Goal: Information Seeking & Learning: Learn about a topic

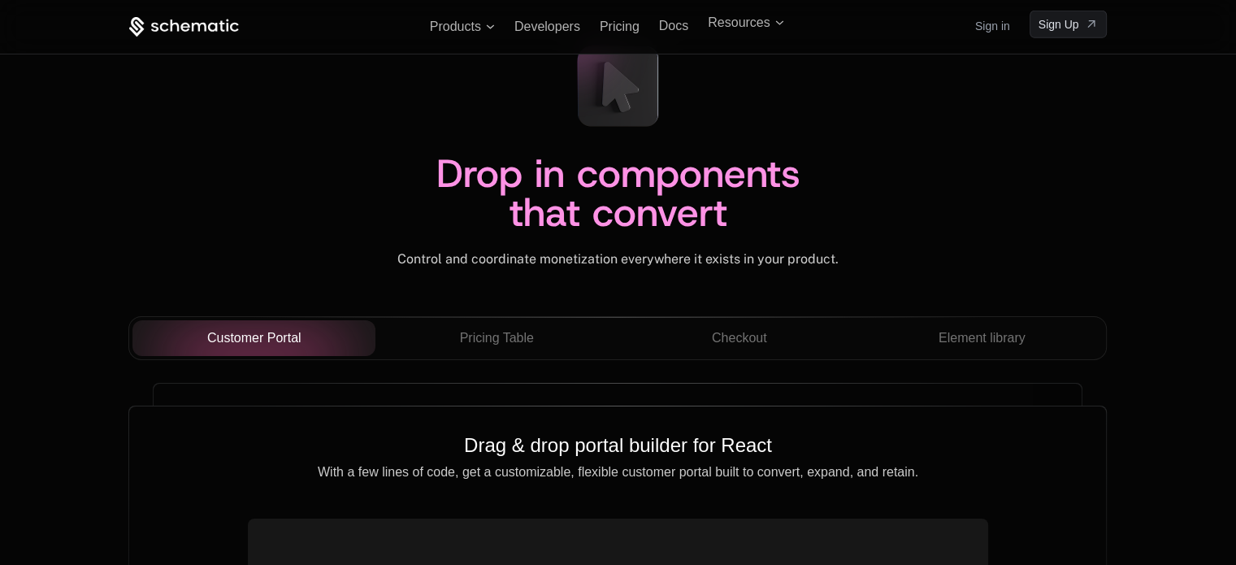
scroll to position [5551, 0]
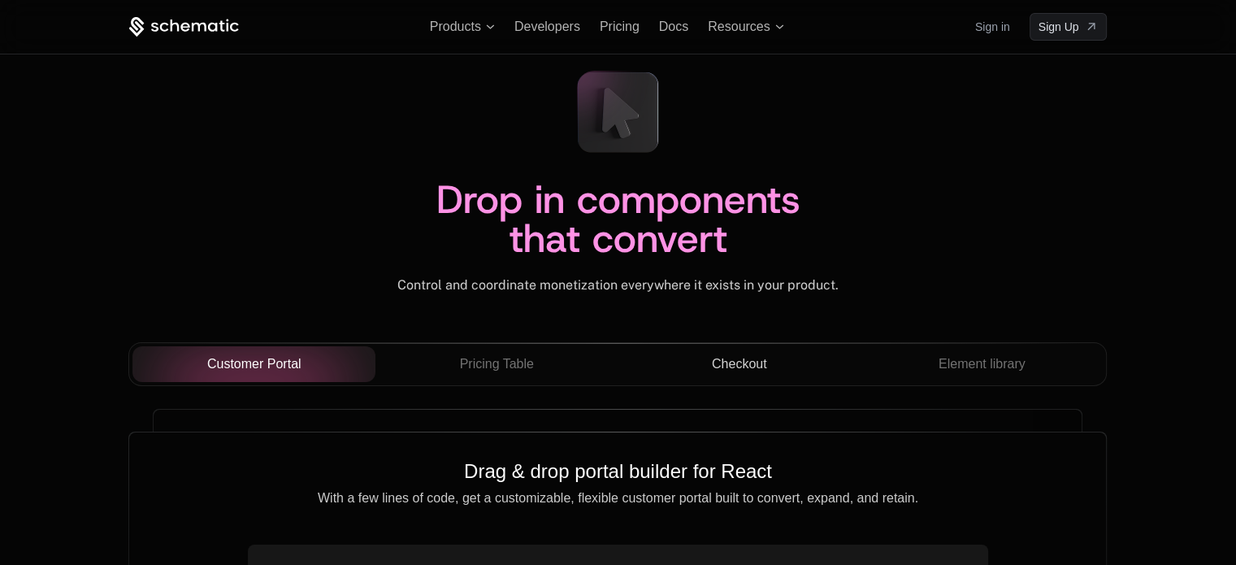
click at [770, 365] on div "Checkout" at bounding box center [738, 363] width 217 height 19
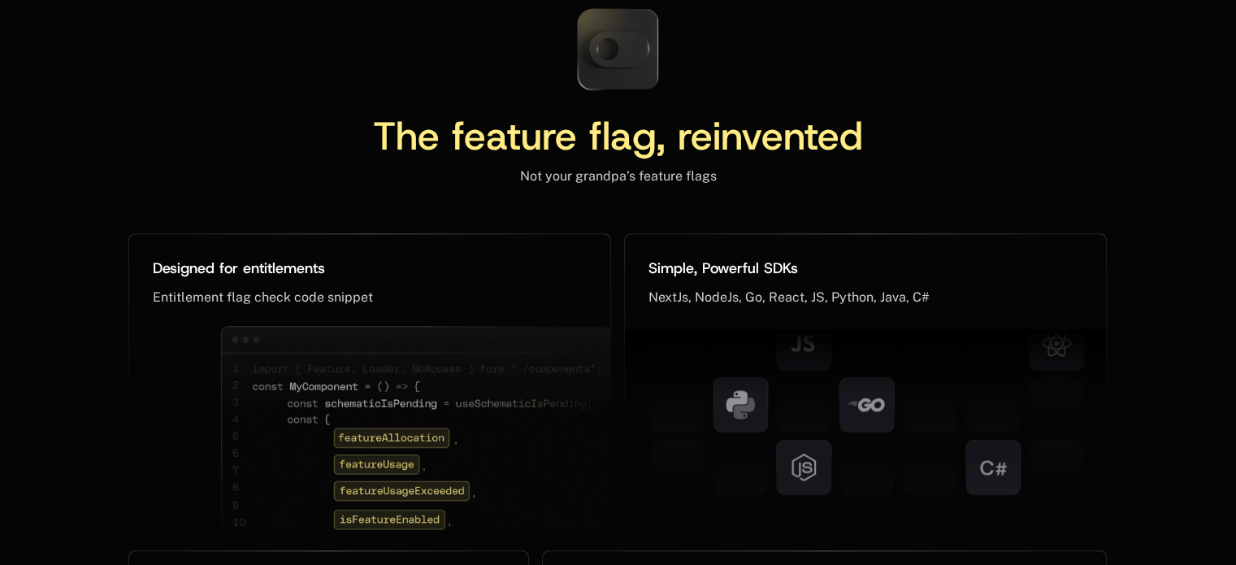
scroll to position [7725, 0]
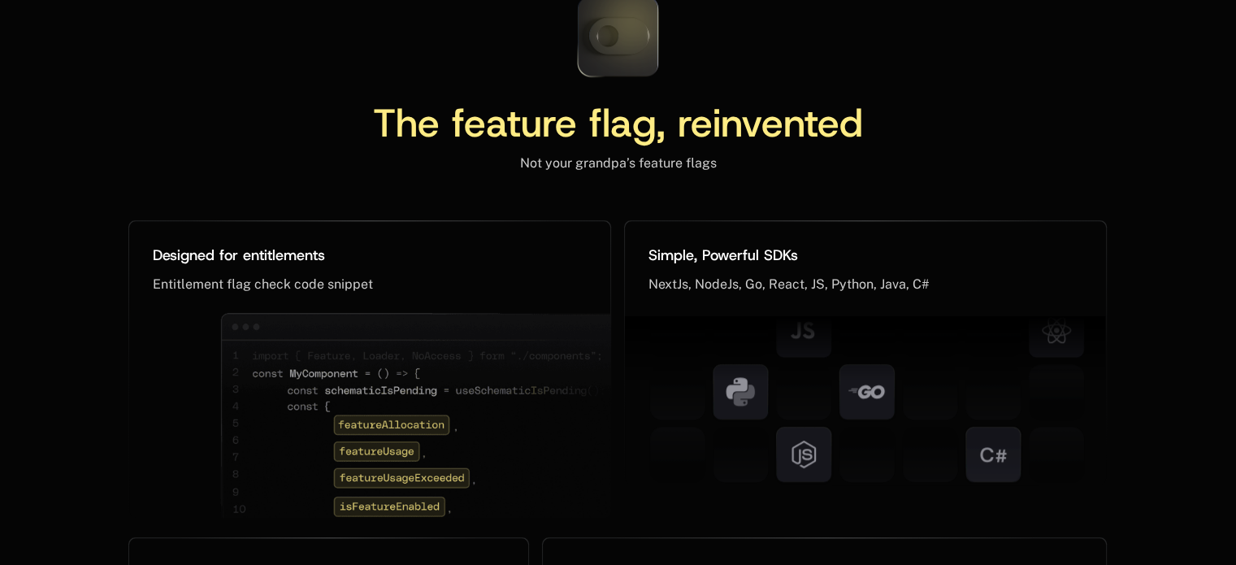
click at [621, 26] on icon at bounding box center [618, 36] width 60 height 37
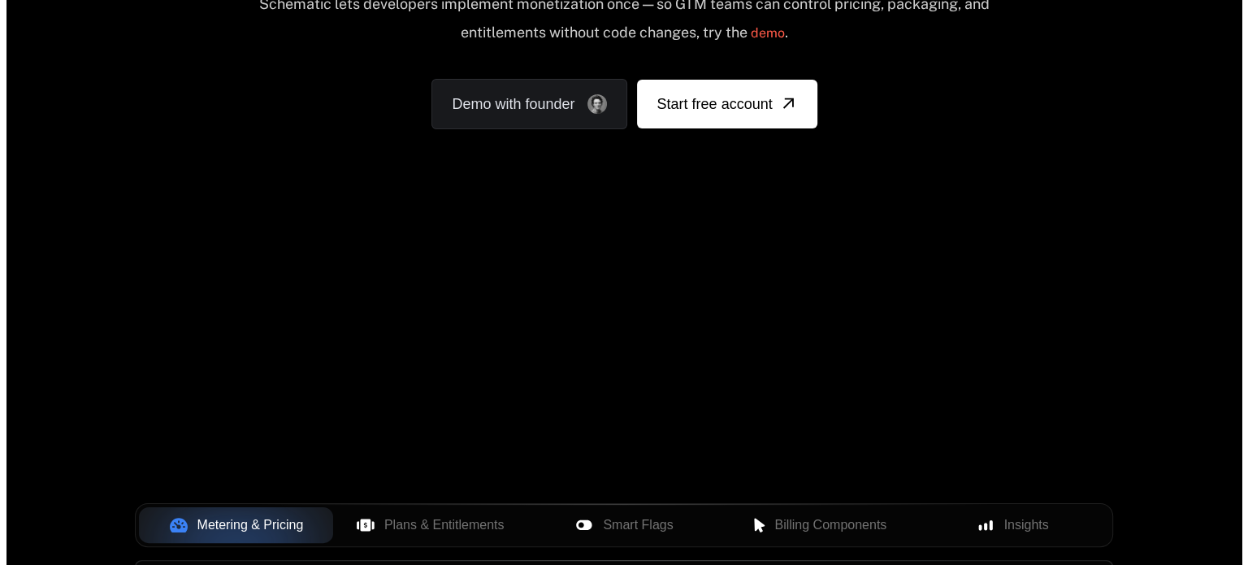
scroll to position [0, 0]
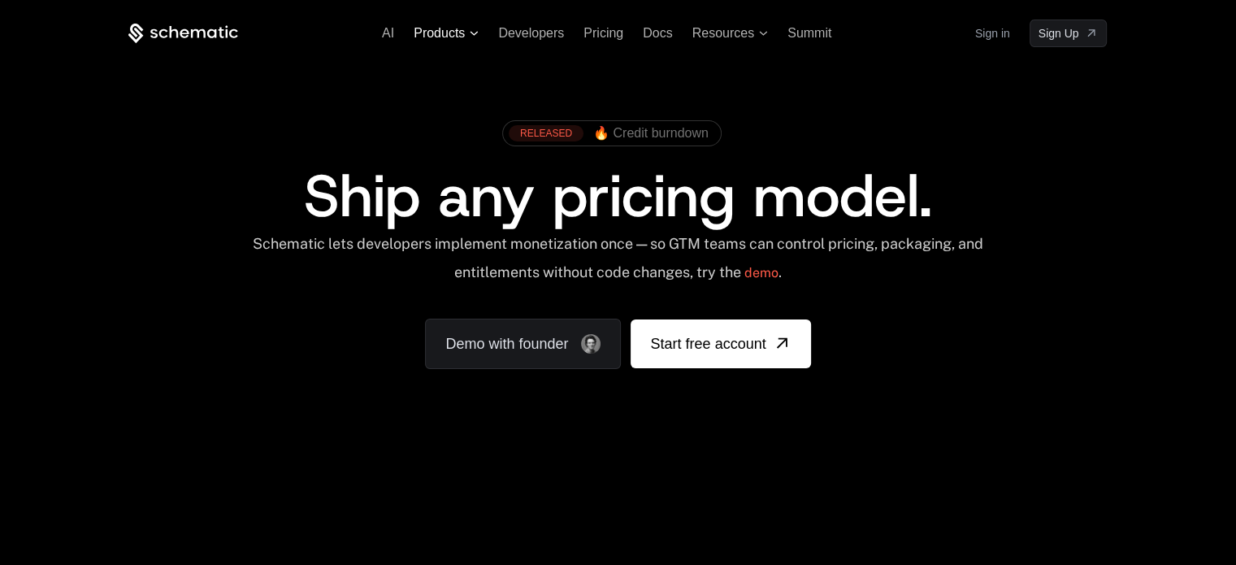
click at [466, 36] on span "Products" at bounding box center [446, 33] width 65 height 15
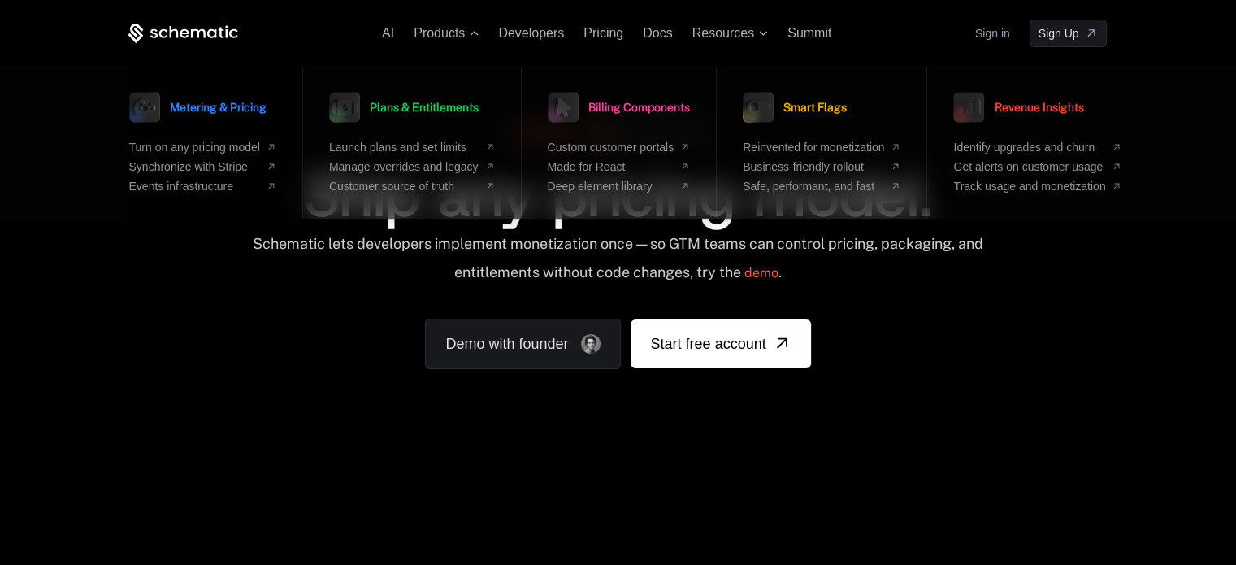
click at [258, 123] on link "Metering & Pricing" at bounding box center [197, 107] width 137 height 41
click at [292, 123] on div "Metering & Pricing Turn on any pricing model Synchronize with Stripe Events inf…" at bounding box center [216, 142] width 174 height 151
click at [255, 108] on span "Metering & Pricing" at bounding box center [218, 107] width 97 height 11
click at [400, 102] on span "Plans & Entitlements" at bounding box center [424, 107] width 109 height 11
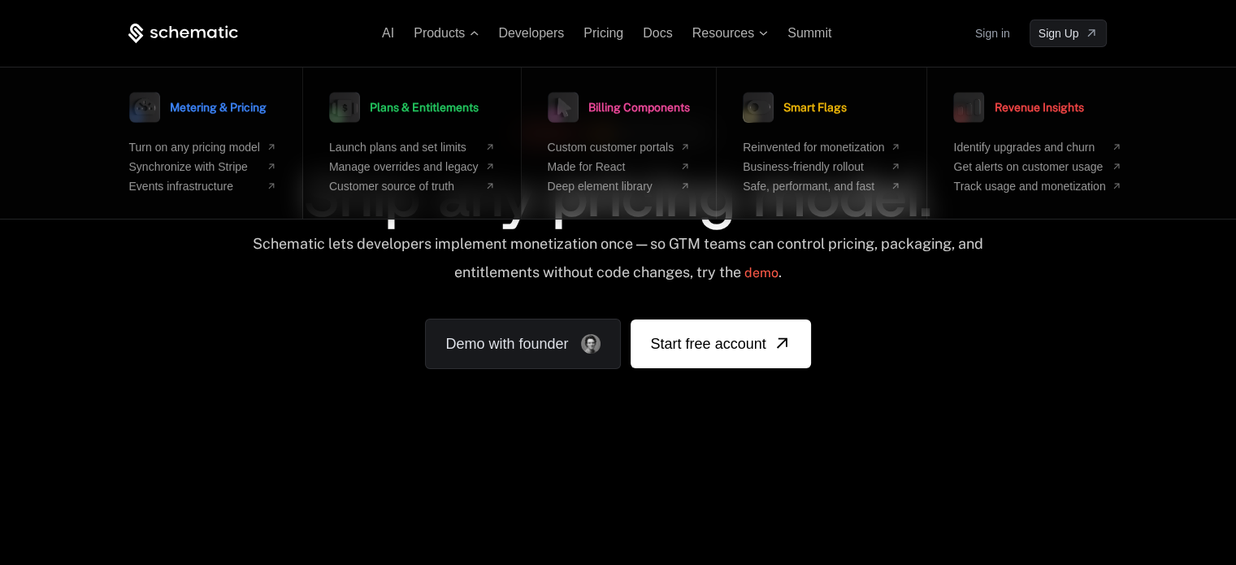
click at [400, 102] on span "Plans & Entitlements" at bounding box center [424, 107] width 109 height 11
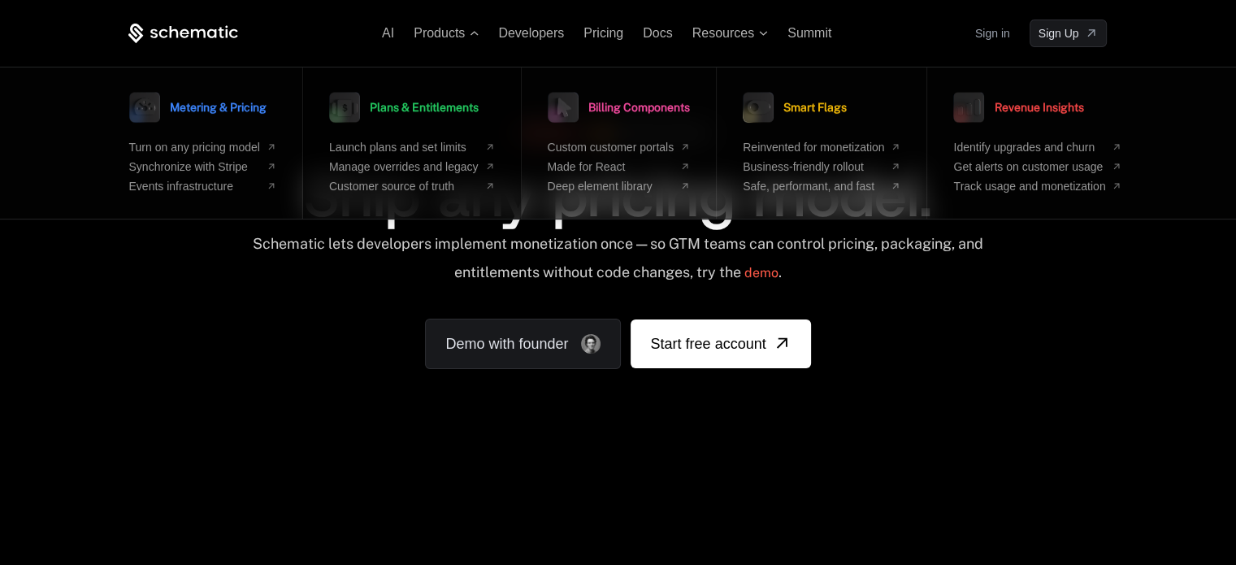
click at [400, 102] on span "Plans & Entitlements" at bounding box center [424, 107] width 109 height 11
